Goal: Task Accomplishment & Management: Manage account settings

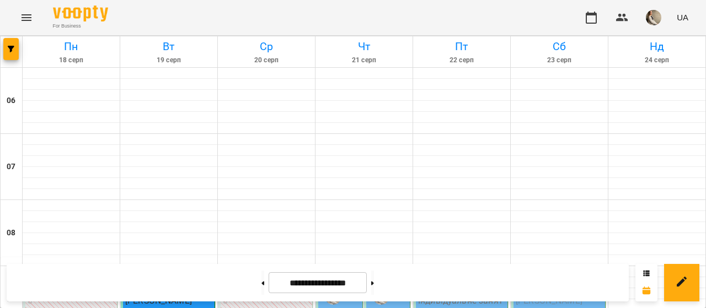
scroll to position [134, 0]
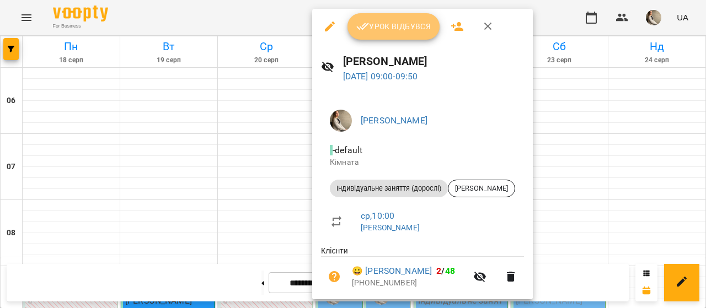
click at [378, 27] on span "Урок відбувся" at bounding box center [393, 26] width 75 height 13
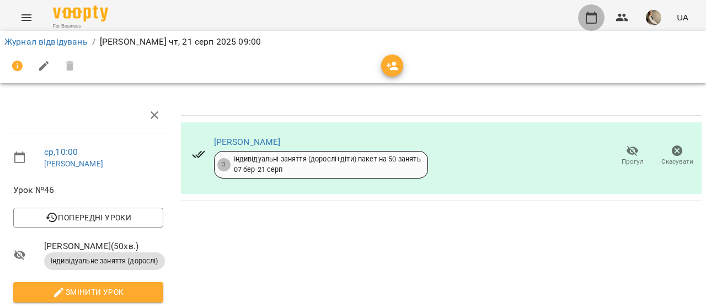
click at [590, 22] on icon "button" at bounding box center [591, 17] width 13 height 13
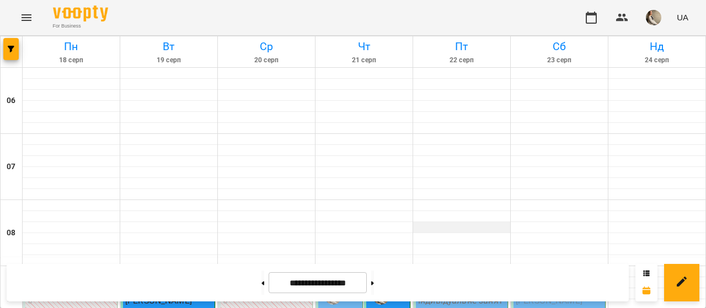
scroll to position [151, 0]
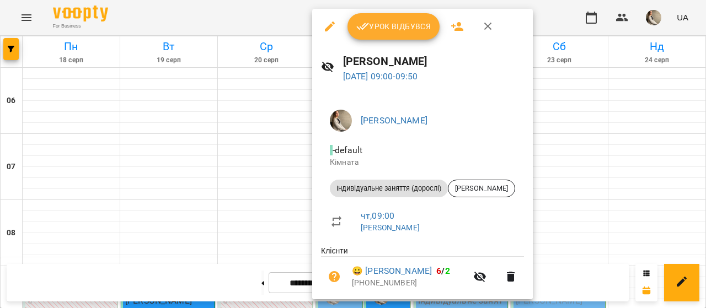
scroll to position [36, 0]
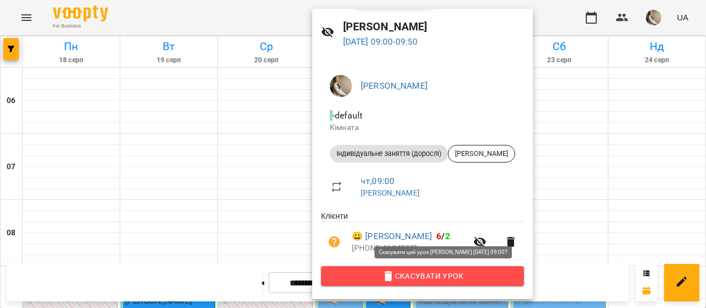
click at [386, 279] on span "Скасувати Урок" at bounding box center [422, 276] width 185 height 13
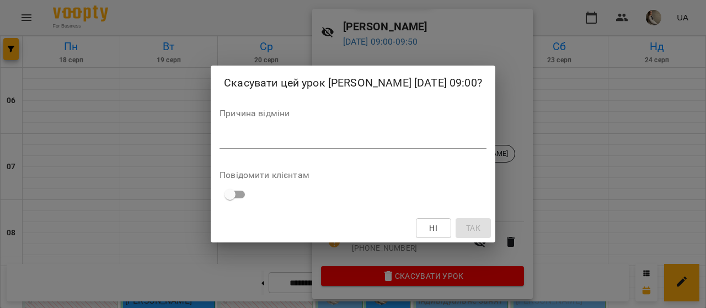
click at [443, 143] on textarea at bounding box center [353, 140] width 267 height 10
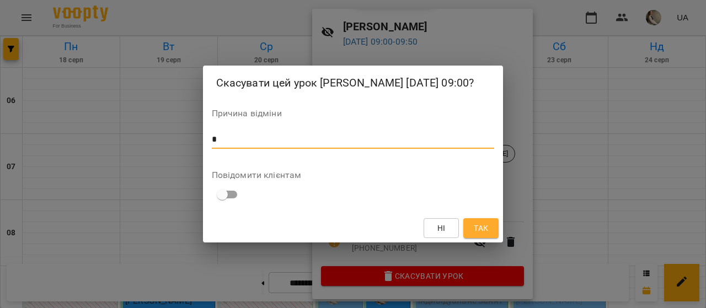
type textarea "*"
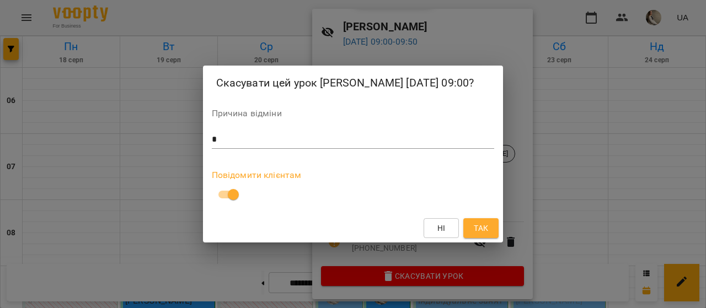
click at [482, 230] on span "Так" at bounding box center [481, 228] width 14 height 13
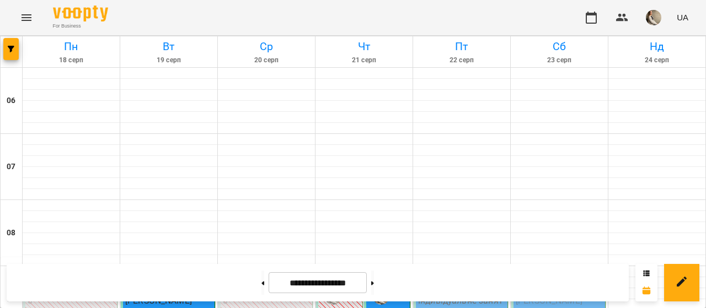
scroll to position [231, 0]
